Goal: Information Seeking & Learning: Learn about a topic

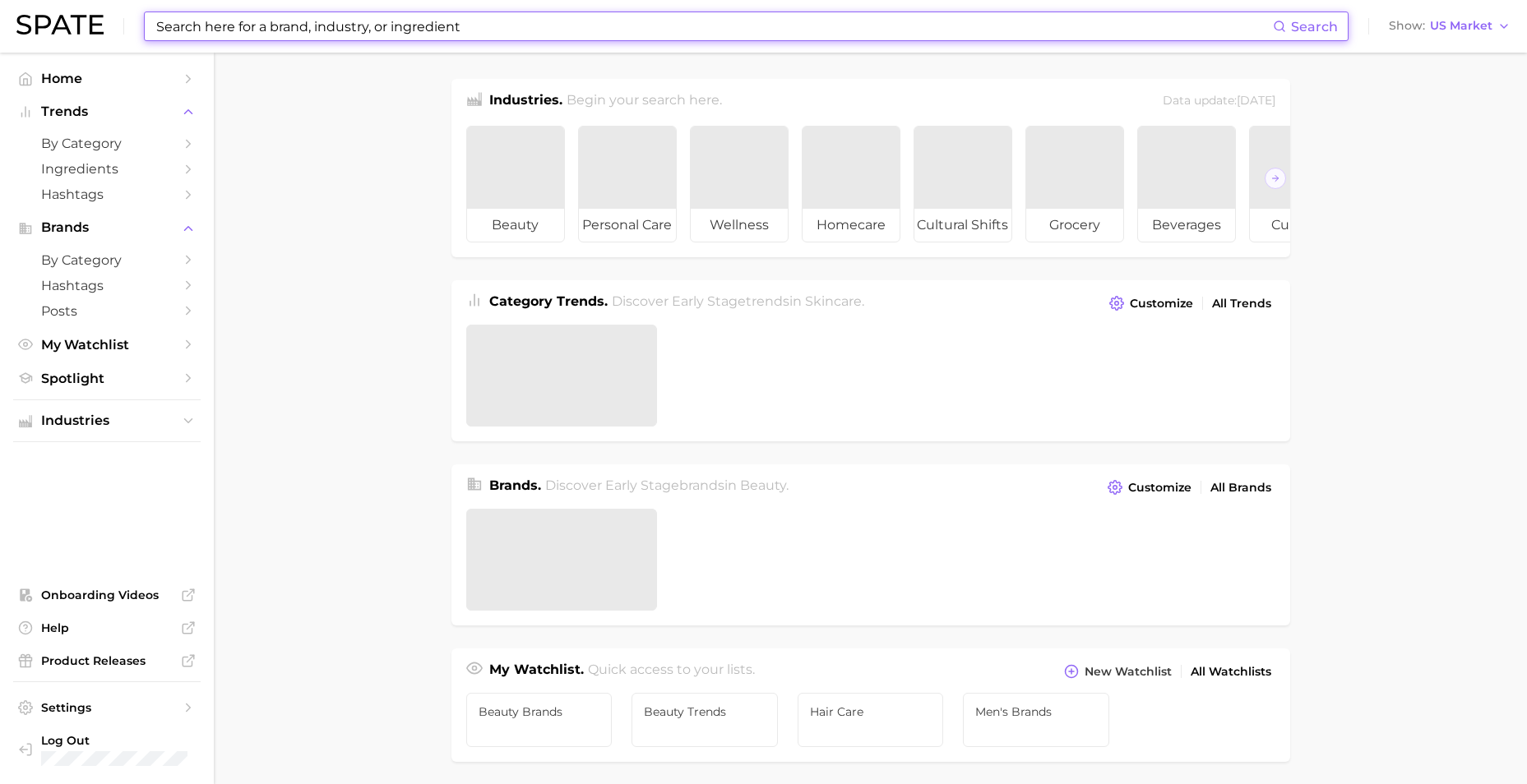
click at [392, 22] on input at bounding box center [713, 26] width 1118 height 28
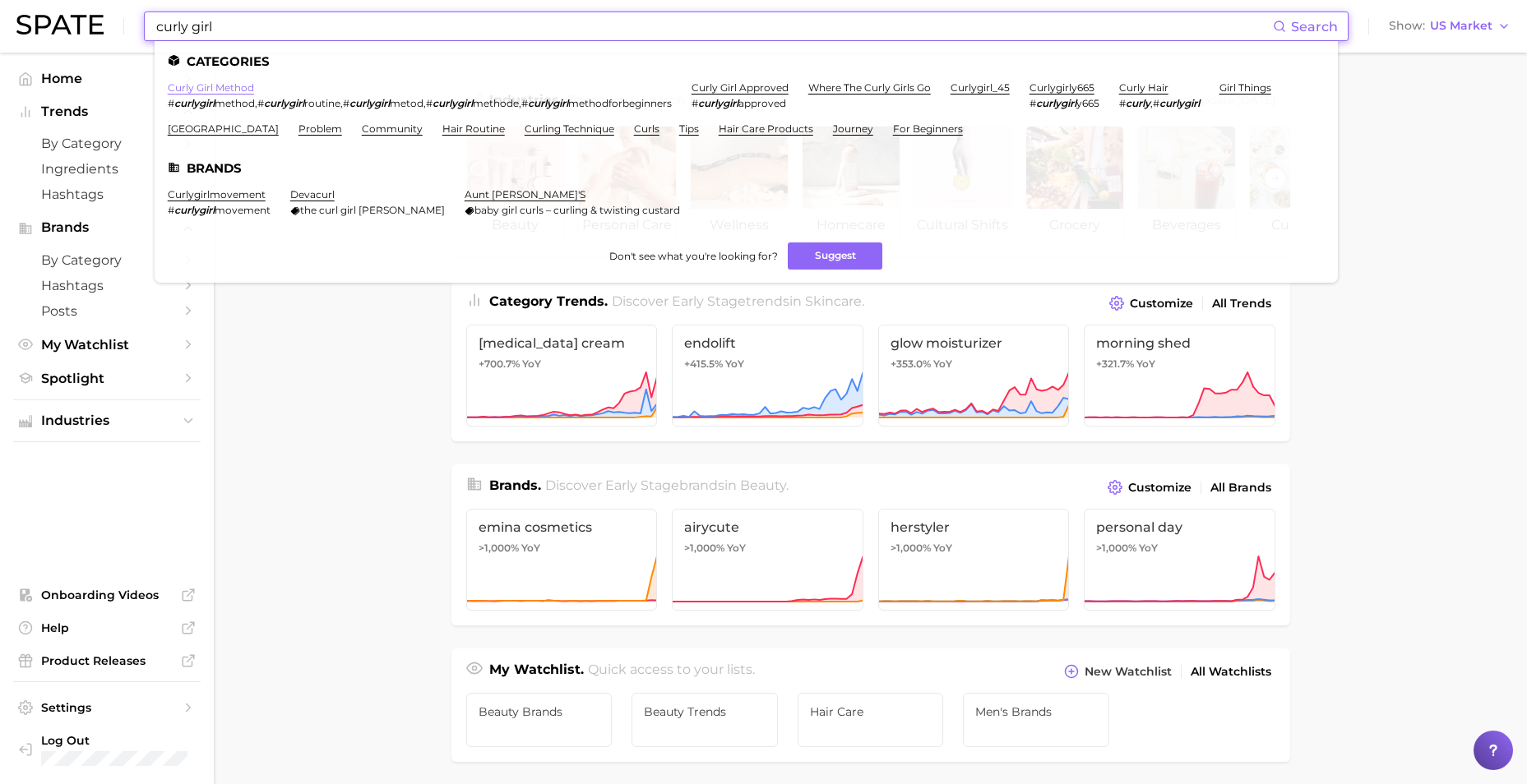
type input "curly girl"
click at [235, 86] on link "curly girl method" at bounding box center [211, 87] width 86 height 12
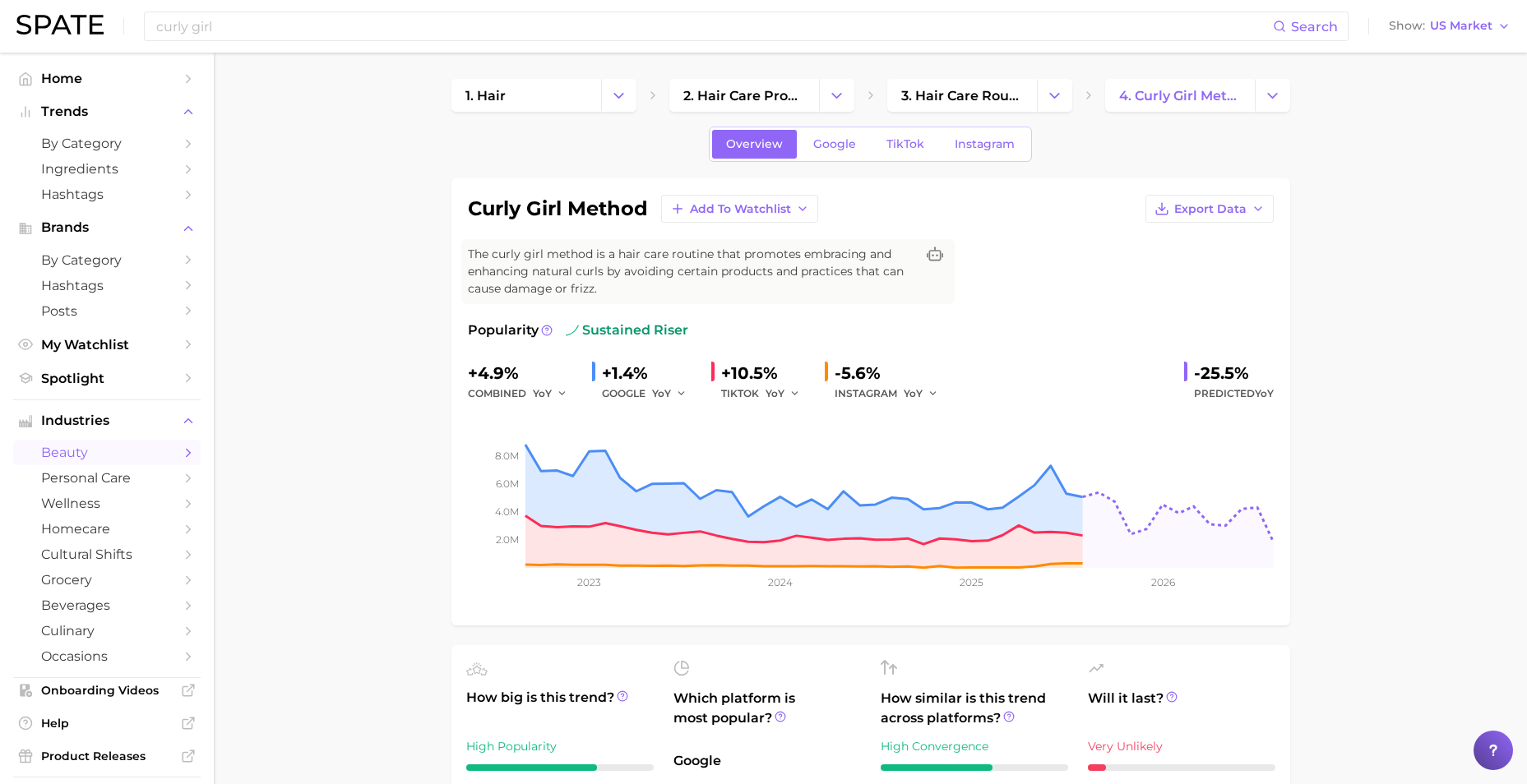
click at [901, 140] on span "TikTok" at bounding box center [905, 144] width 38 height 14
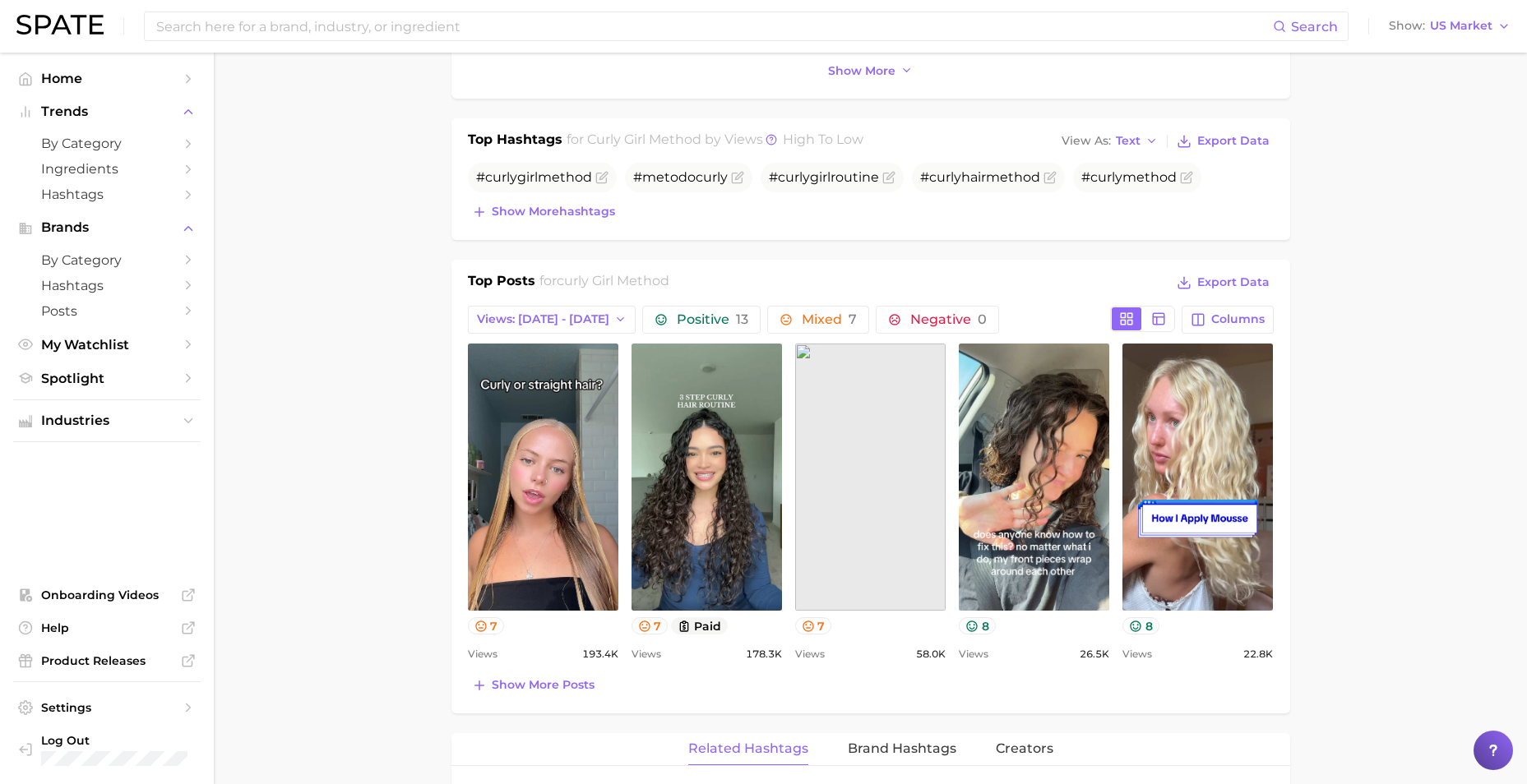
scroll to position [616, 0]
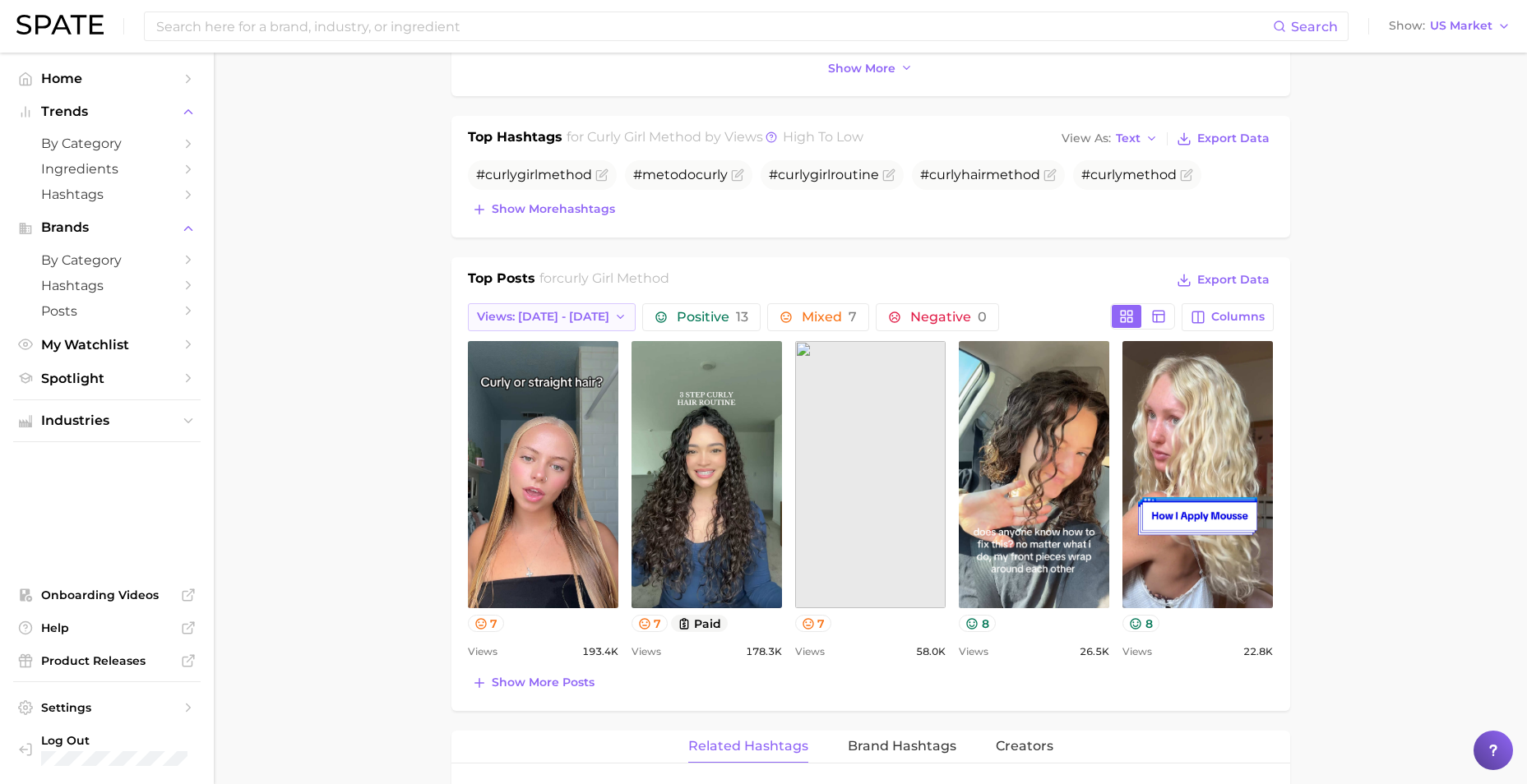
click at [563, 320] on span "Views: [DATE] - [DATE]" at bounding box center [542, 317] width 133 height 14
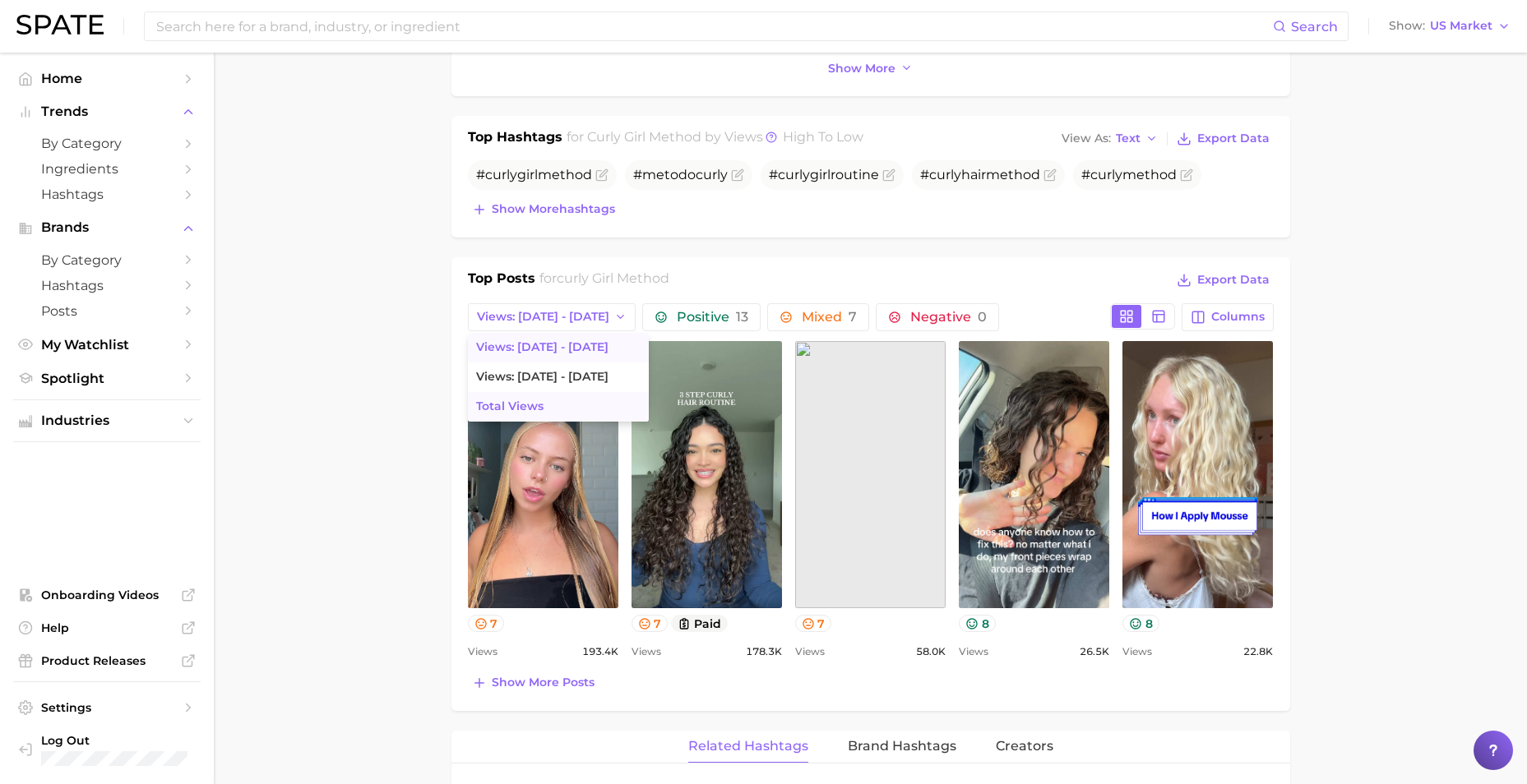
click at [553, 400] on button "Total Views" at bounding box center [558, 407] width 180 height 30
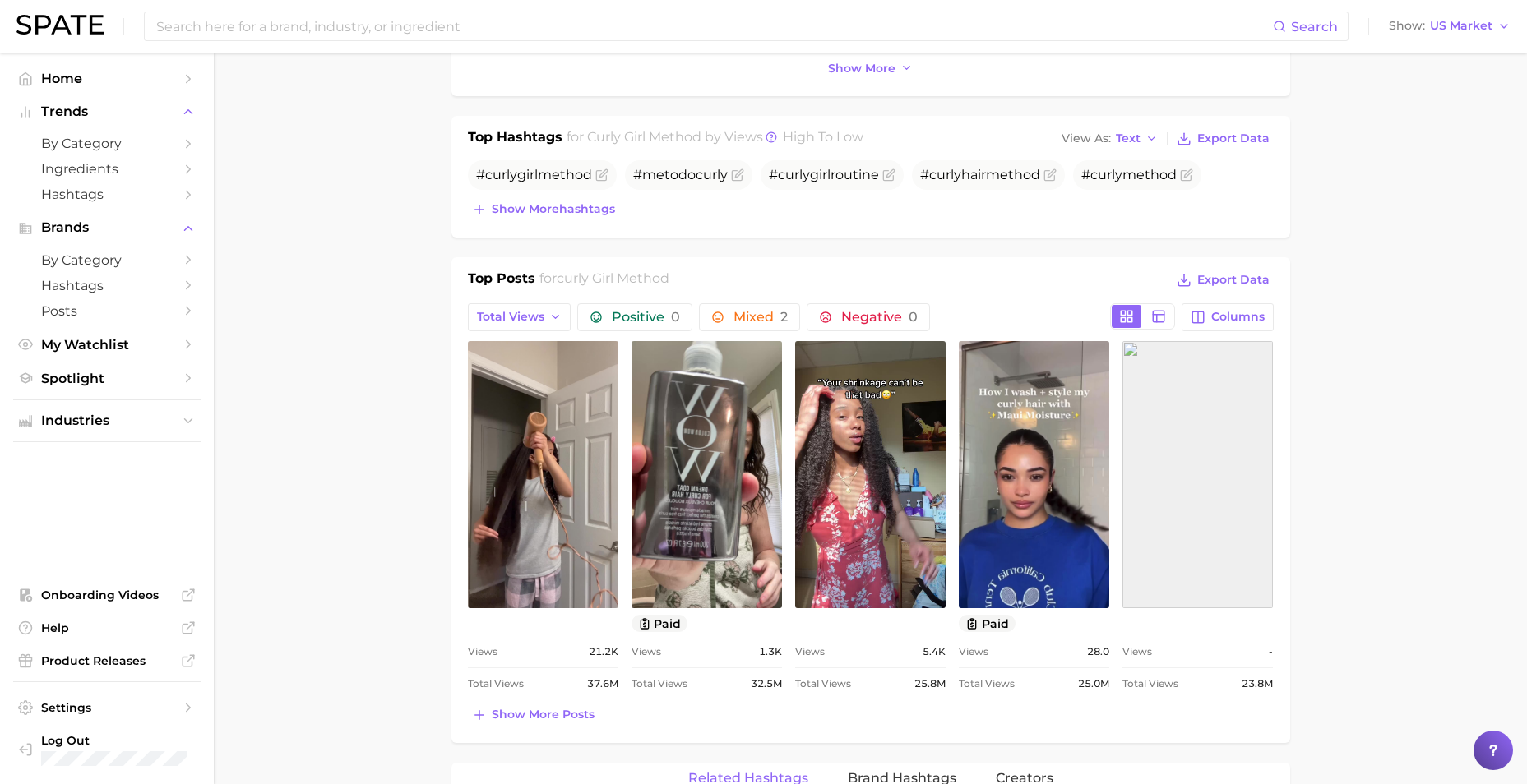
scroll to position [0, 0]
click at [1223, 316] on span "Columns" at bounding box center [1238, 317] width 53 height 14
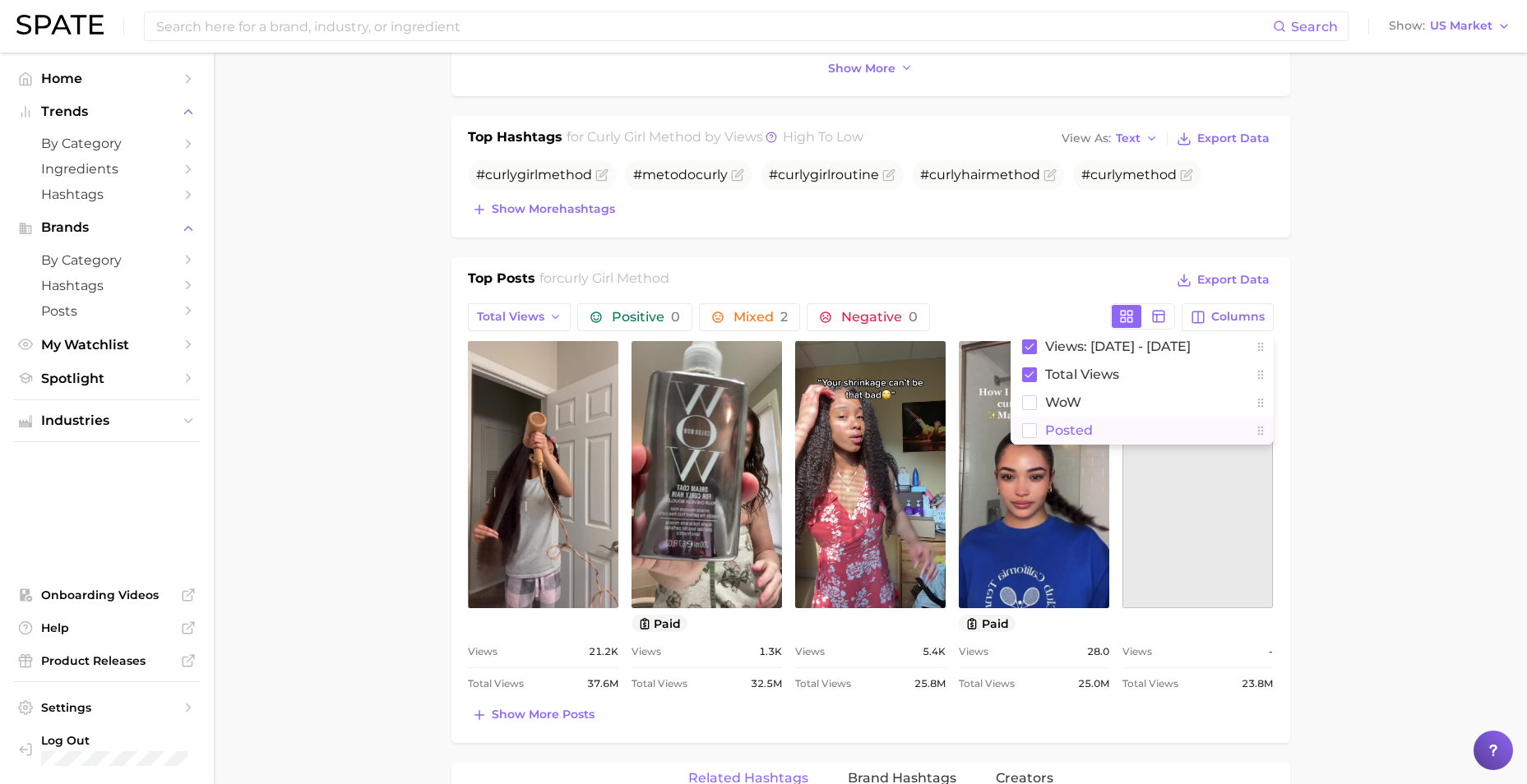
click at [1065, 431] on span "Posted" at bounding box center [1069, 430] width 48 height 14
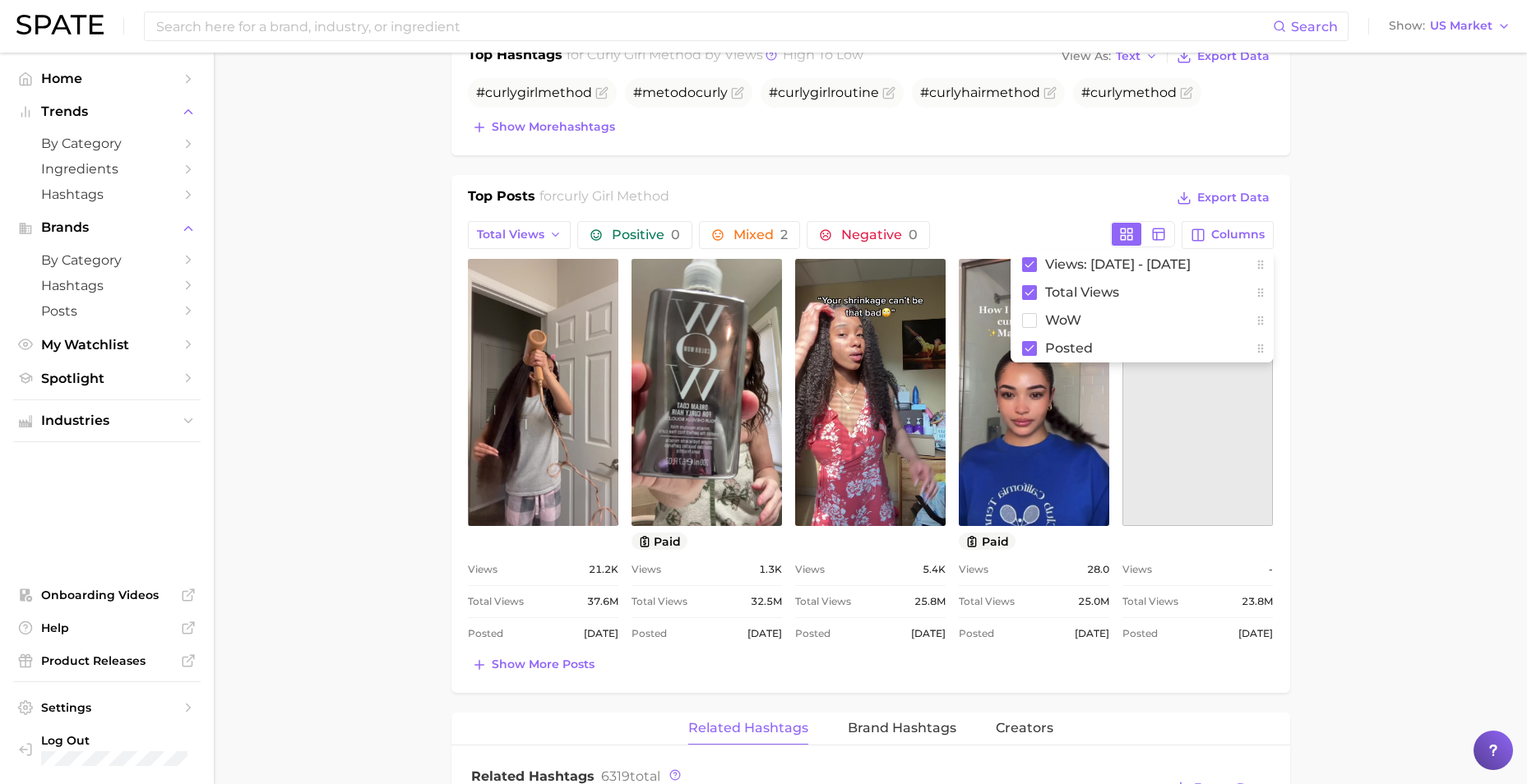
scroll to position [780, 0]
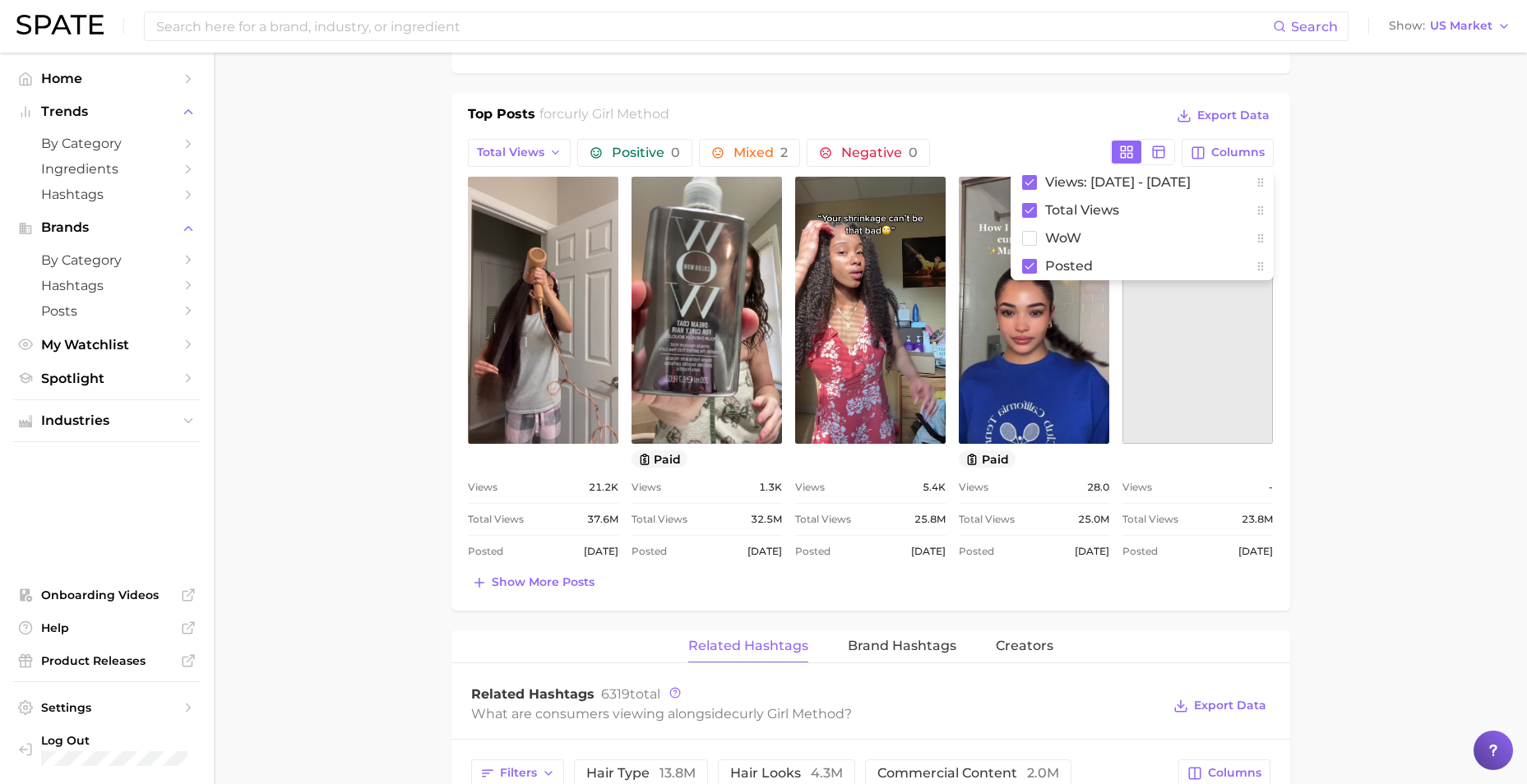
drag, startPoint x: 1441, startPoint y: 438, endPoint x: 1448, endPoint y: 427, distance: 13.0
click at [1441, 437] on main "1. hair 2. hair care products 3. hair care routines 4. curly girl method Overvi…" at bounding box center [870, 499] width 1313 height 2455
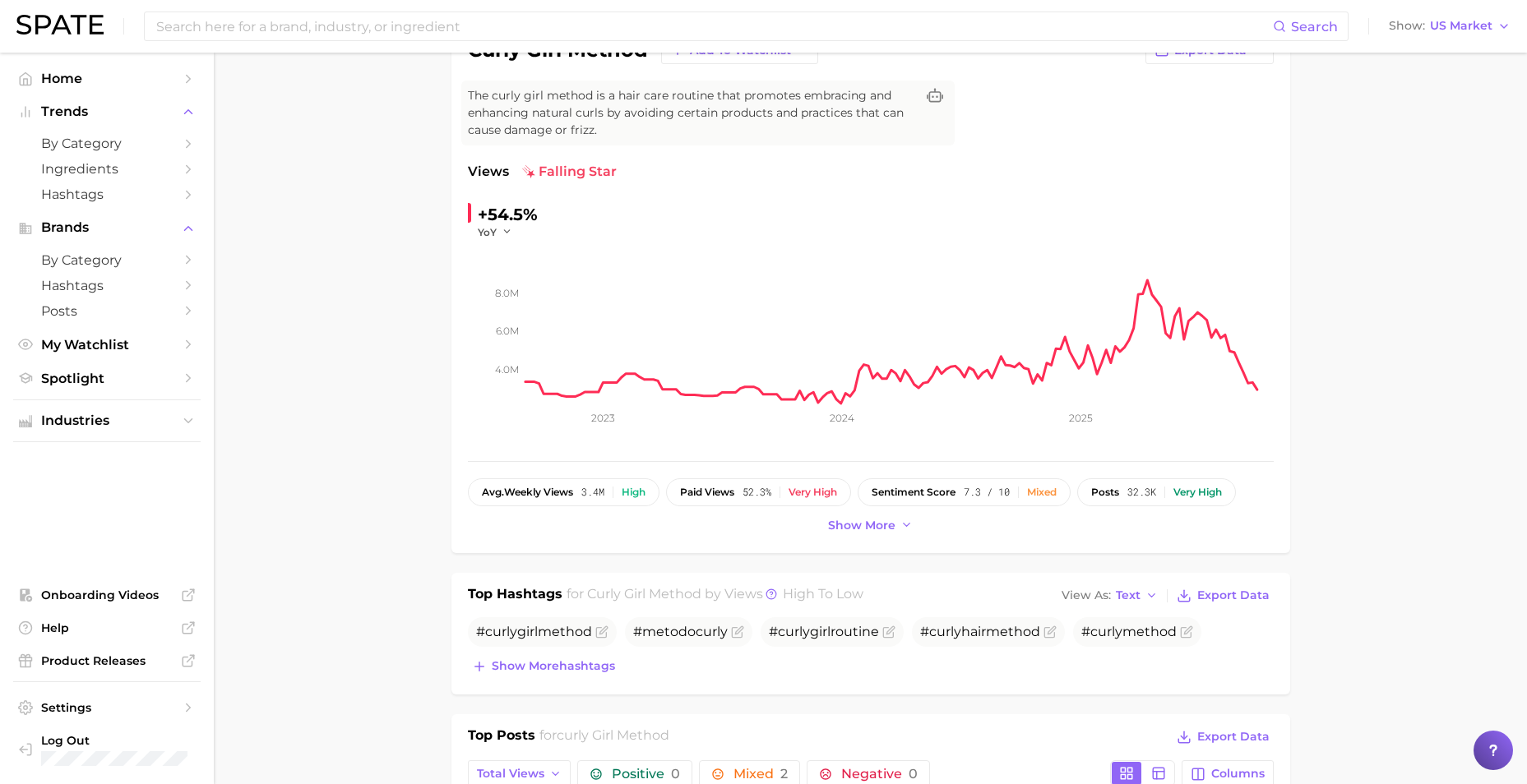
scroll to position [0, 0]
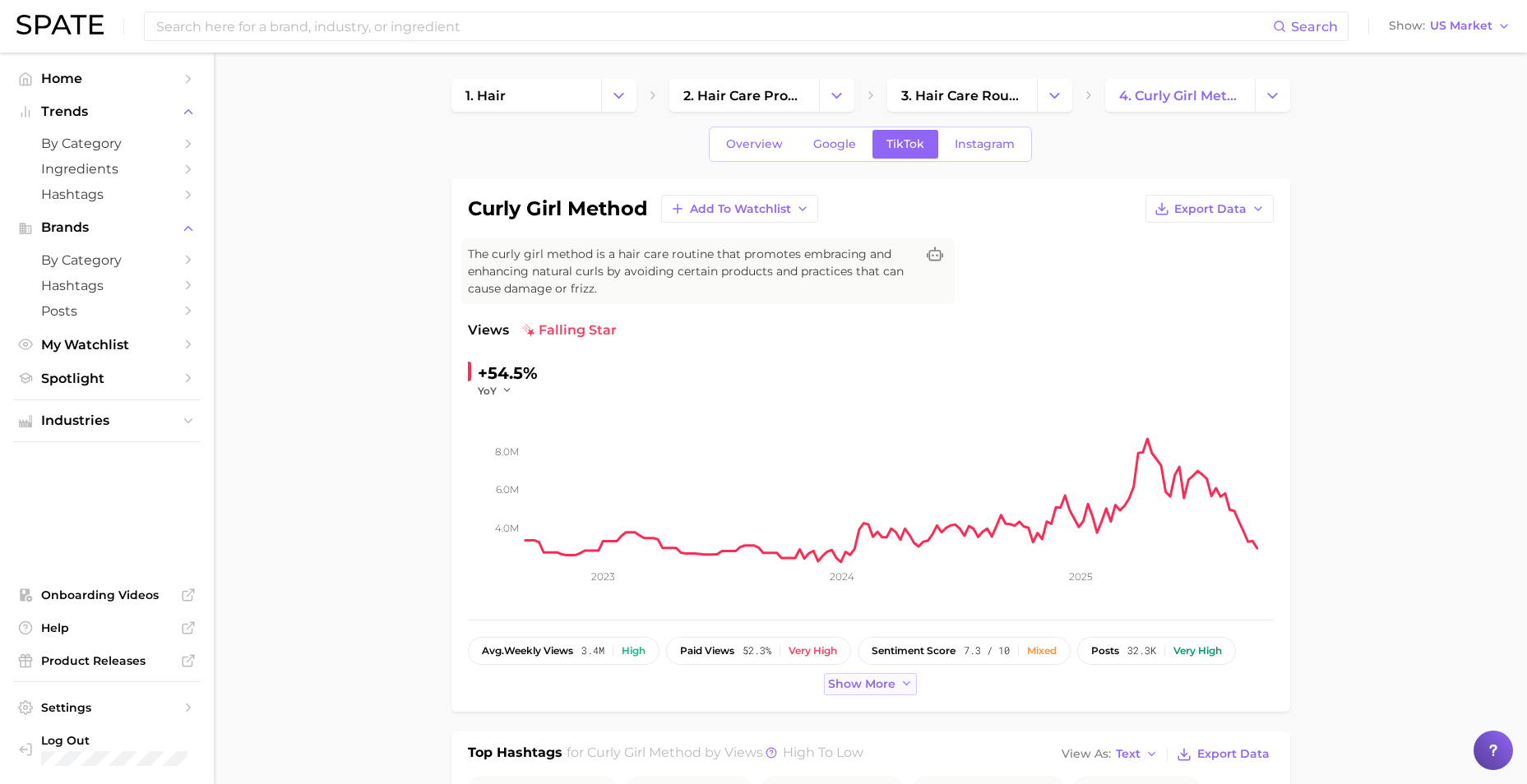
click at [884, 687] on span "Show more" at bounding box center [861, 684] width 68 height 14
